Goal: Find specific page/section: Find specific page/section

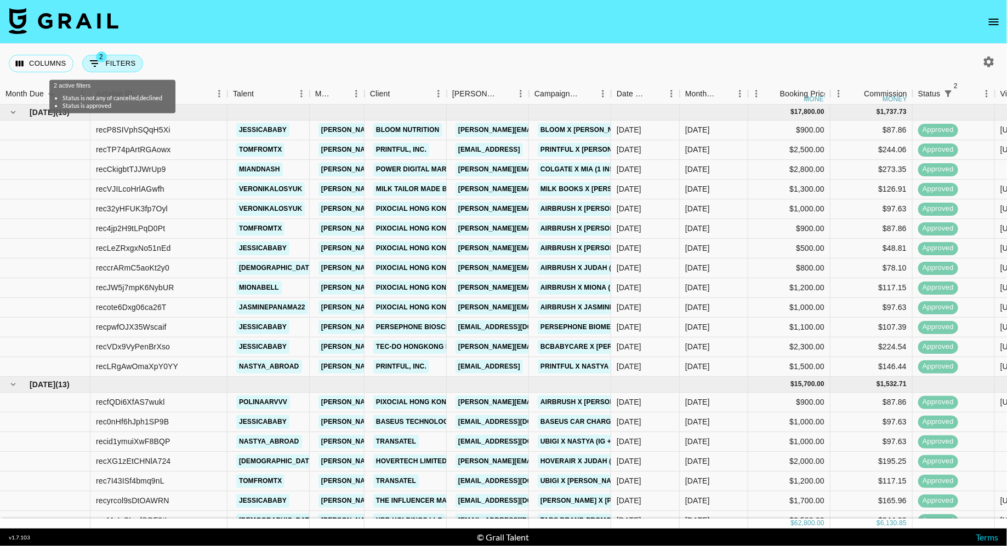
click at [123, 65] on button "2 Filters" at bounding box center [112, 64] width 61 height 18
select select "status"
select select "isNotAnyOf"
select select "status"
select select "approved"
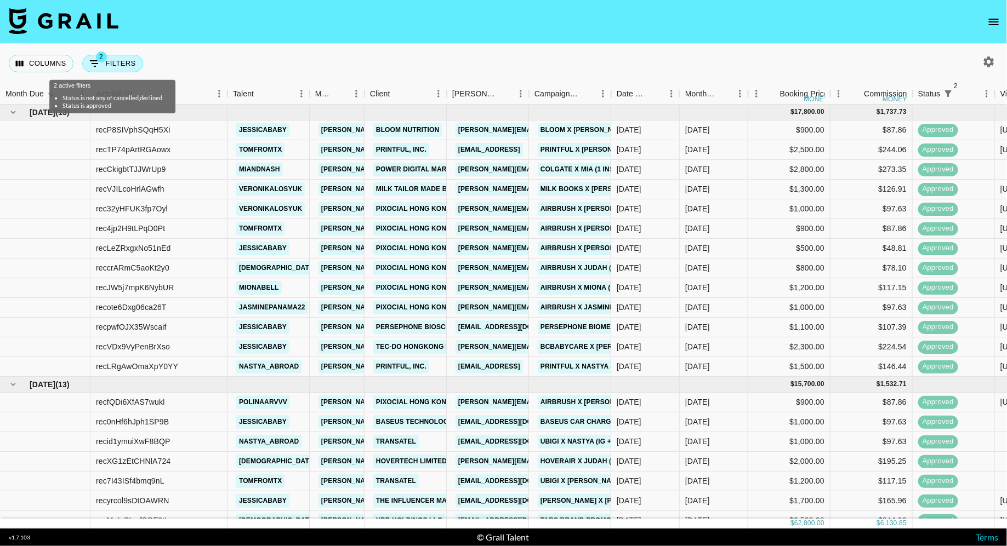
select select "talentName"
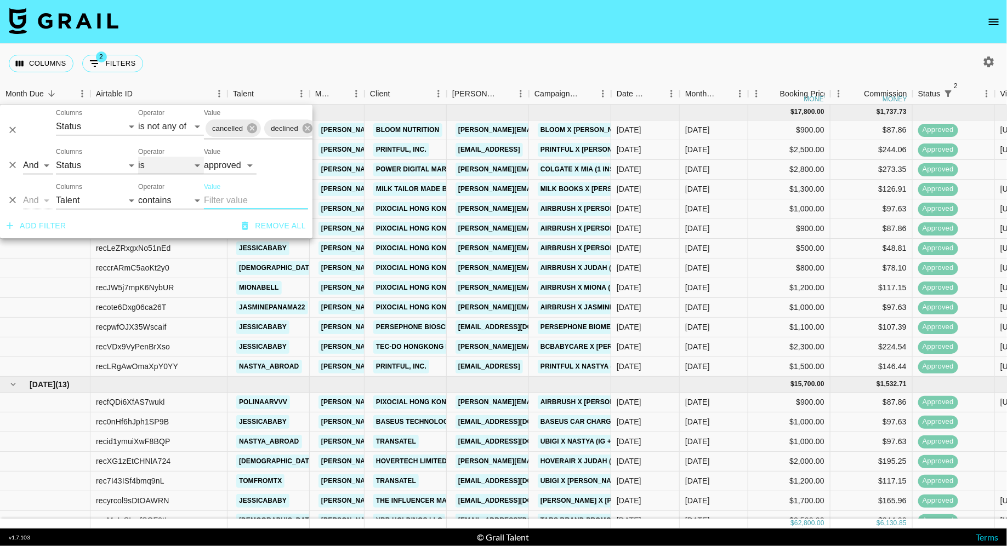
click at [171, 168] on select "is is not is any of is not any of" at bounding box center [171, 166] width 66 height 18
click at [138, 157] on select "is is not is any of is not any of" at bounding box center [171, 166] width 66 height 18
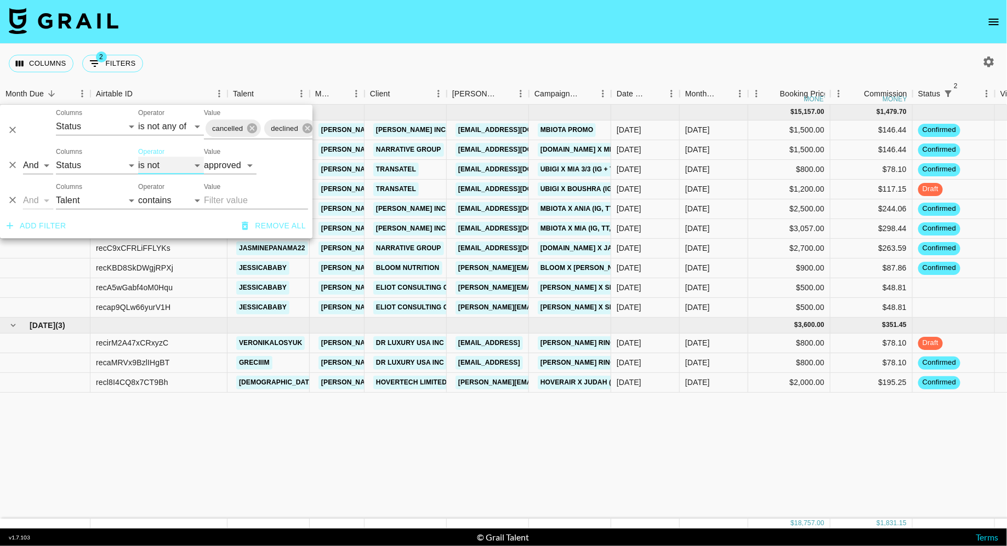
click at [176, 165] on select "is is not is any of is not any of" at bounding box center [171, 166] width 66 height 18
select select "is"
click at [138, 157] on select "is is not is any of is not any of" at bounding box center [171, 166] width 66 height 18
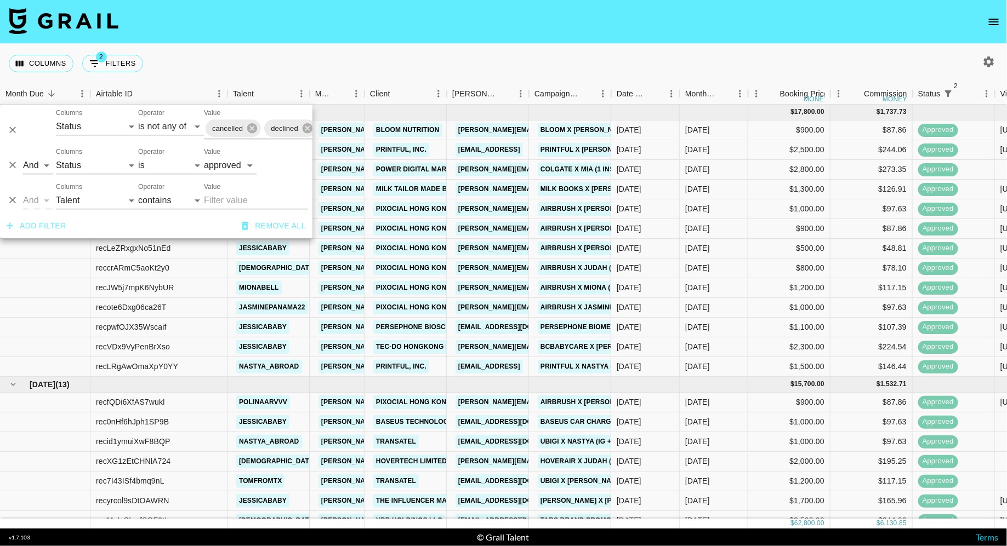
click at [322, 70] on div "Columns 2 Filters + Booking" at bounding box center [503, 63] width 1007 height 39
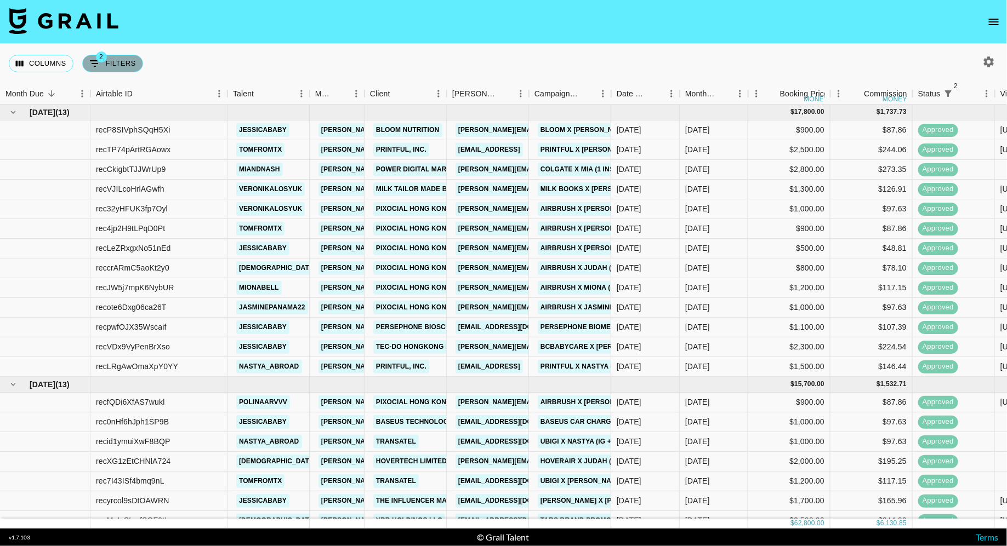
click at [123, 63] on button "2 Filters" at bounding box center [112, 64] width 61 height 18
select select "status"
select select "isNotAnyOf"
select select "status"
select select "approved"
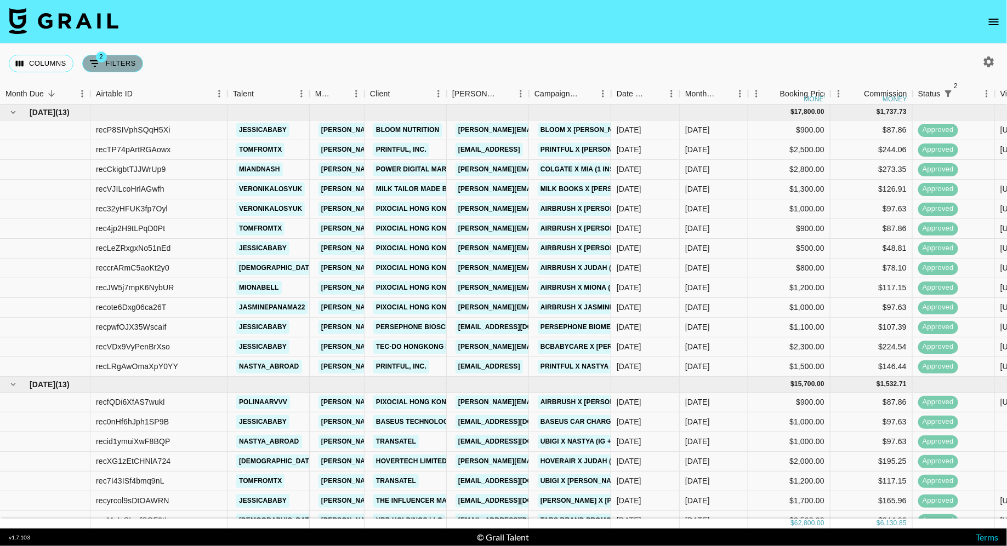
select select "talentName"
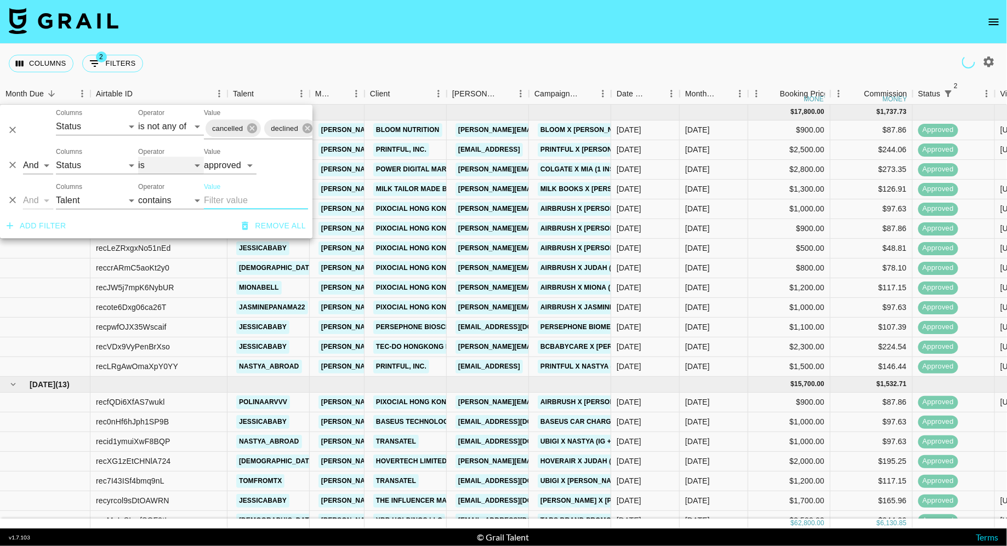
click at [160, 166] on select "is is not is any of is not any of" at bounding box center [171, 166] width 66 height 18
select select "not"
click at [138, 157] on select "is is not is any of is not any of" at bounding box center [171, 166] width 66 height 18
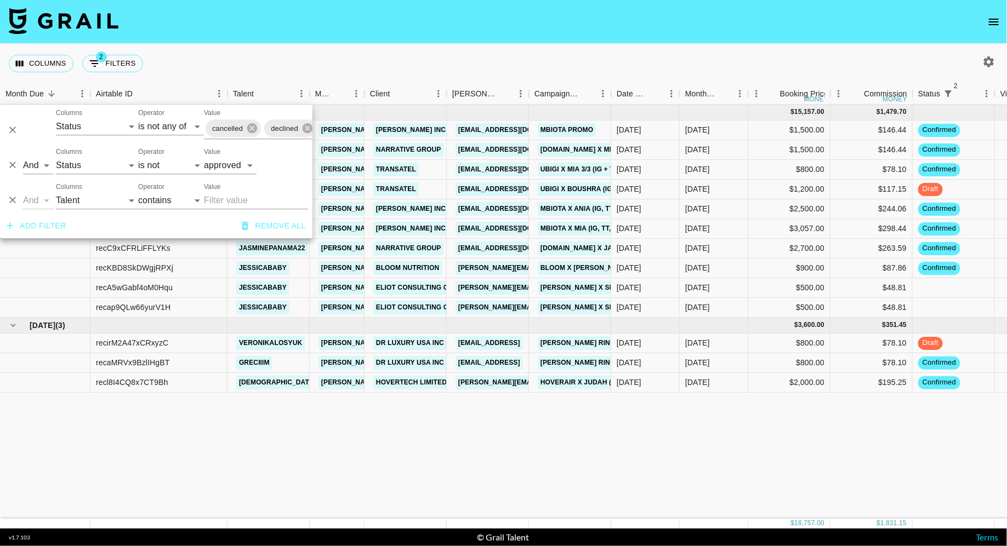
click at [502, 66] on div "Columns 2 Filters + Booking" at bounding box center [503, 63] width 1007 height 39
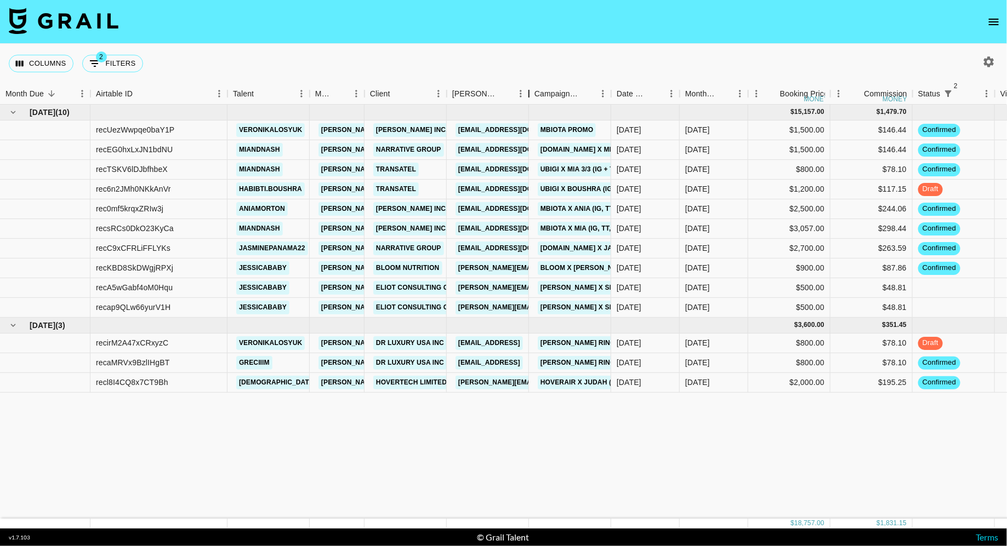
drag, startPoint x: 527, startPoint y: 96, endPoint x: 583, endPoint y: 96, distance: 56.4
click at [535, 96] on div "Booker" at bounding box center [528, 93] width 13 height 21
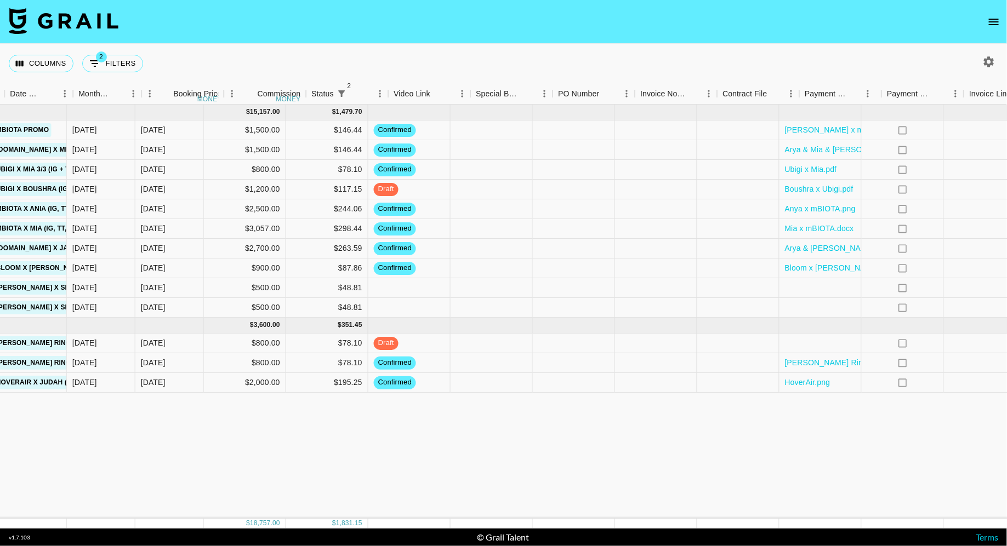
scroll to position [0, 707]
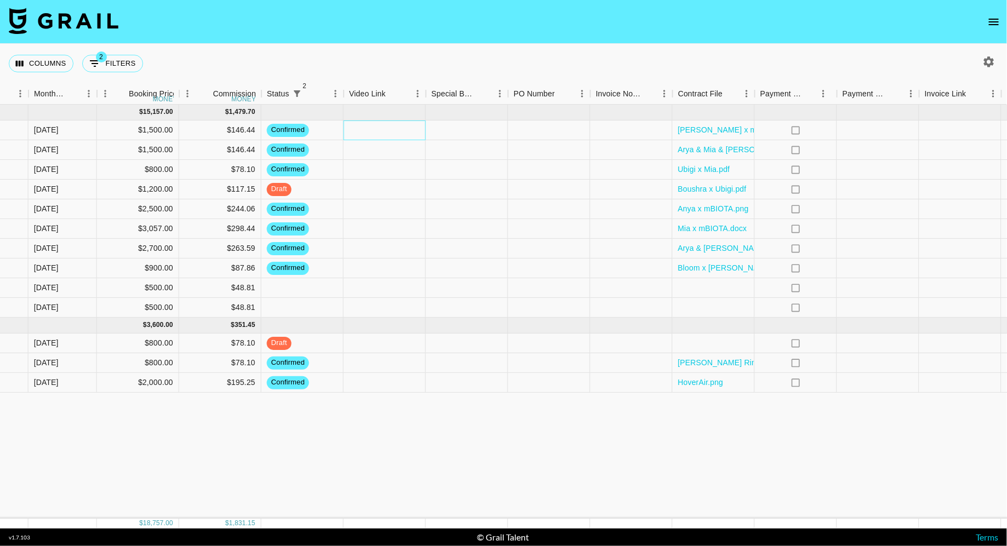
click at [381, 131] on div at bounding box center [385, 131] width 82 height 20
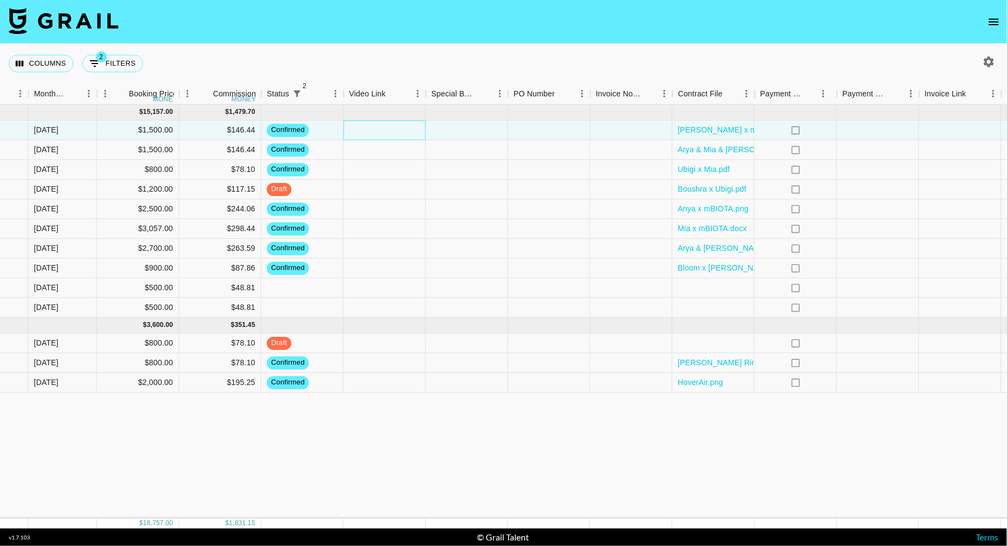
click at [381, 131] on div at bounding box center [385, 131] width 82 height 20
type input "[URL][DOMAIN_NAME]"
click at [473, 132] on div at bounding box center [467, 131] width 82 height 20
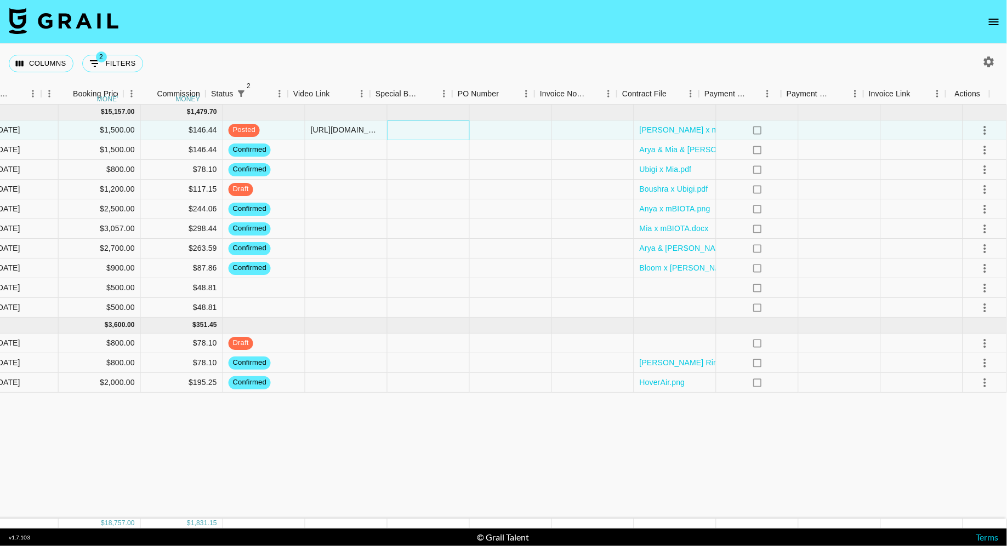
scroll to position [0, 689]
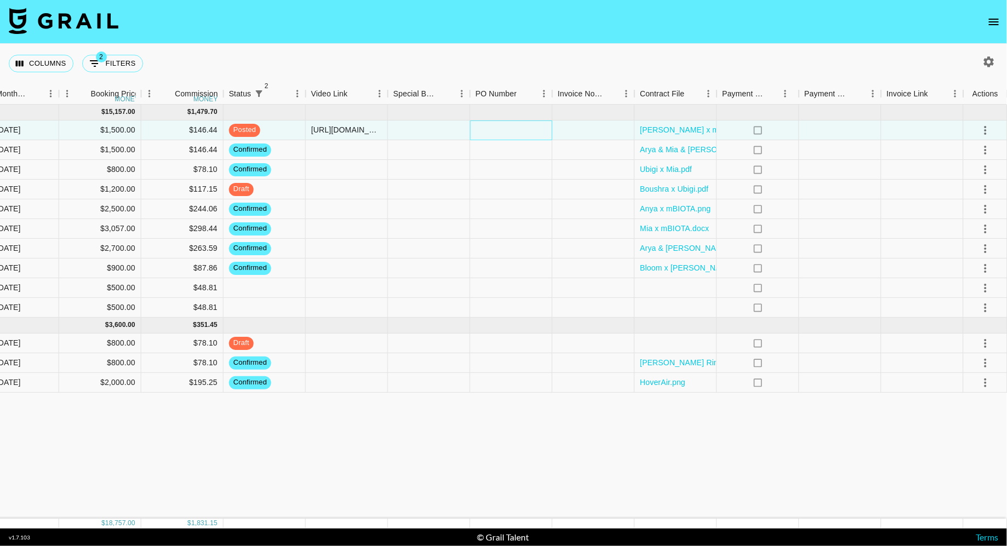
click at [472, 131] on div at bounding box center [511, 131] width 82 height 20
click at [566, 135] on div at bounding box center [593, 131] width 82 height 20
